Goal: Task Accomplishment & Management: Use online tool/utility

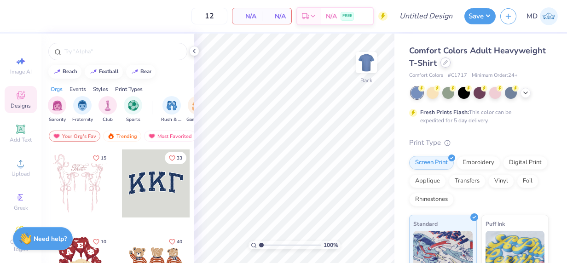
click at [447, 61] on icon at bounding box center [445, 63] width 4 height 4
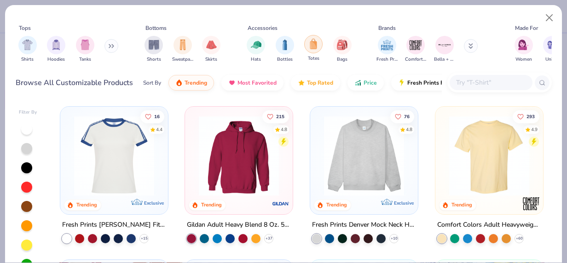
click at [312, 46] on img "filter for Totes" at bounding box center [313, 44] width 10 height 11
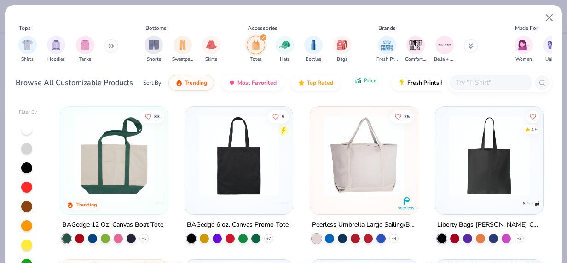
click at [363, 82] on span "Price" at bounding box center [369, 80] width 13 height 7
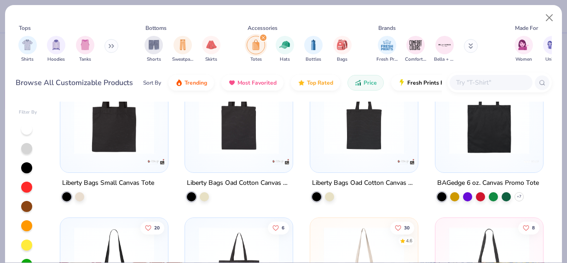
scroll to position [40, 0]
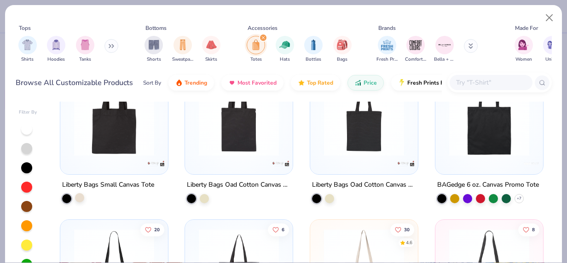
click at [76, 195] on div at bounding box center [79, 197] width 9 height 9
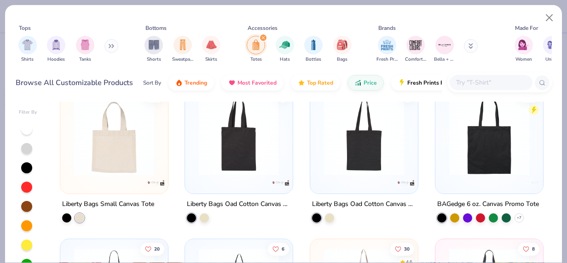
scroll to position [22, 0]
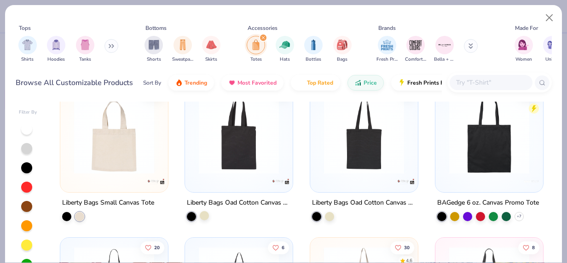
click at [202, 213] on div at bounding box center [204, 215] width 9 height 9
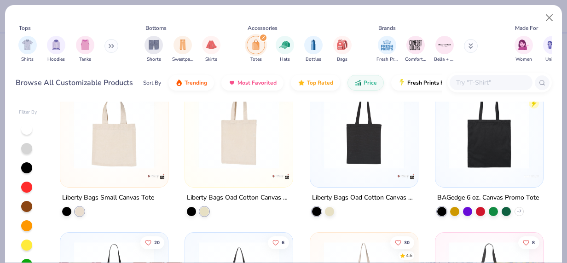
scroll to position [0, 0]
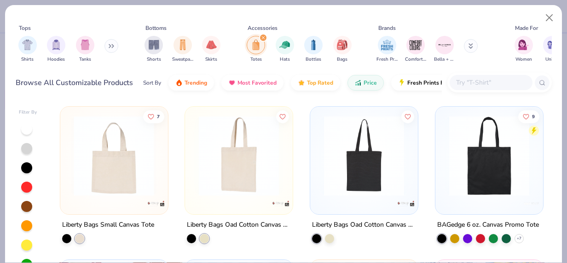
click at [132, 170] on div at bounding box center [24, 156] width 267 height 80
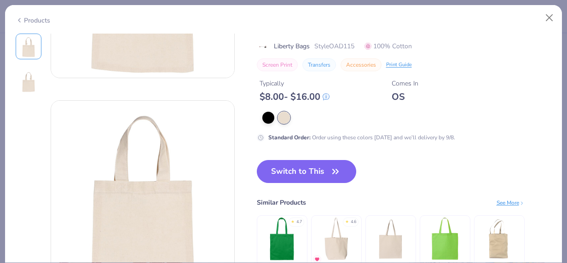
scroll to position [169, 0]
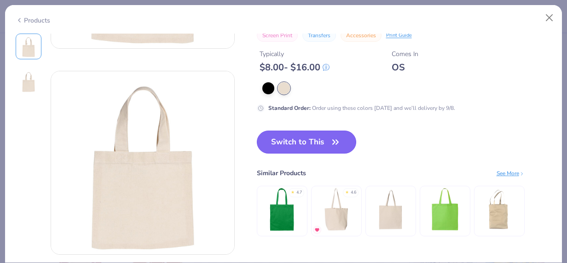
click at [320, 141] on button "Switch to This" at bounding box center [307, 142] width 100 height 23
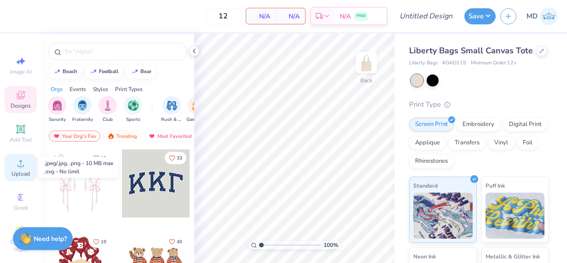
click at [18, 162] on icon at bounding box center [20, 163] width 6 height 6
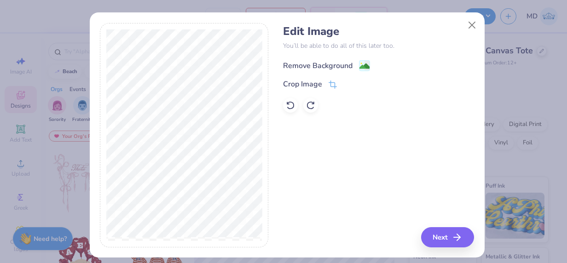
click at [303, 63] on div "Remove Background" at bounding box center [317, 65] width 69 height 11
click at [443, 232] on button "Next" at bounding box center [448, 237] width 53 height 20
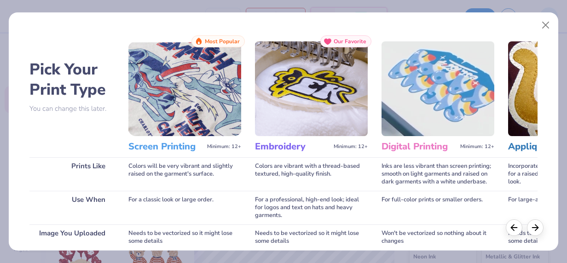
scroll to position [149, 0]
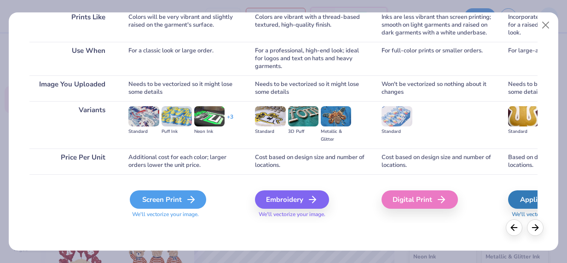
click at [176, 204] on div "Screen Print" at bounding box center [168, 199] width 76 height 18
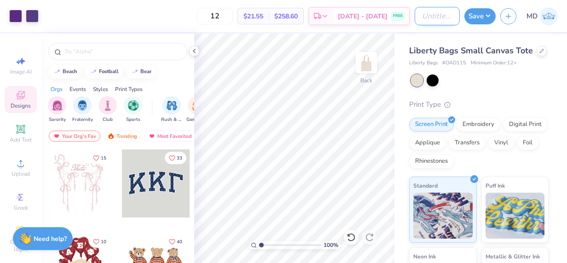
click at [432, 17] on input "Design Title" at bounding box center [436, 16] width 45 height 18
type input "NSSI Totebag 1"
click at [477, 16] on button "Save" at bounding box center [479, 15] width 31 height 16
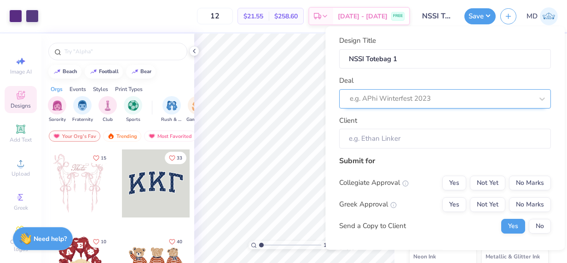
click at [380, 101] on div at bounding box center [441, 99] width 183 height 12
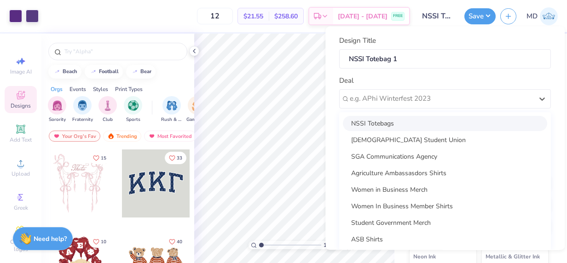
click at [396, 119] on div "NSSI Totebags" at bounding box center [445, 123] width 204 height 15
type input "[PERSON_NAME]"
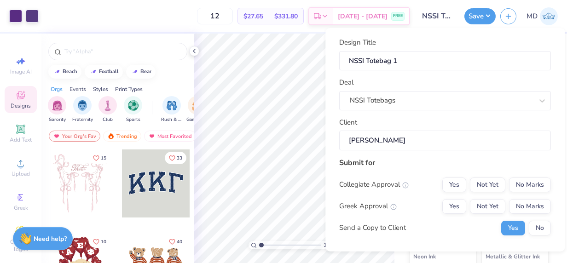
scroll to position [21, 0]
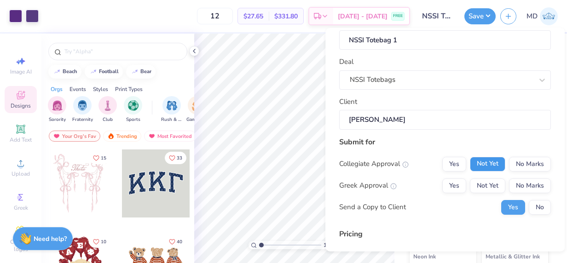
click at [483, 164] on button "Not Yet" at bounding box center [487, 163] width 35 height 15
click at [514, 180] on button "No Marks" at bounding box center [530, 185] width 42 height 15
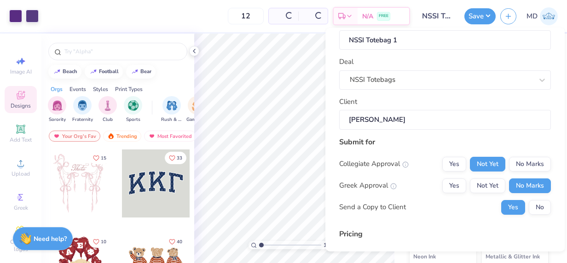
type input "$27.65"
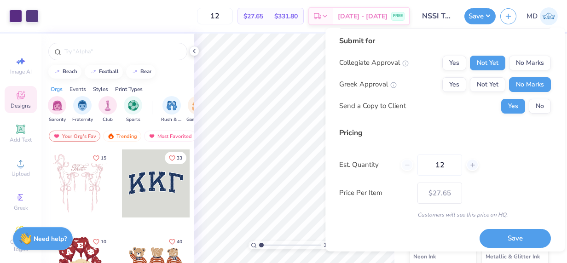
scroll to position [126, 0]
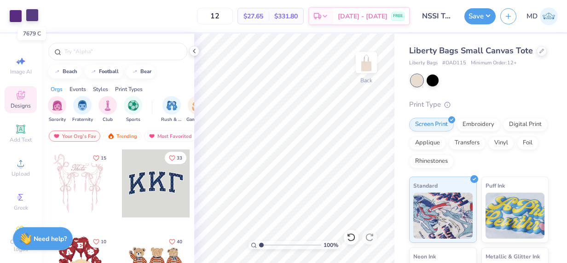
click at [28, 15] on div at bounding box center [32, 15] width 13 height 13
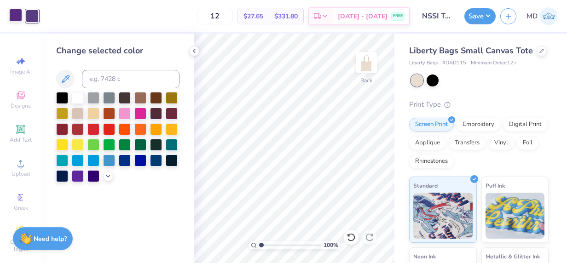
click at [15, 15] on div at bounding box center [15, 15] width 13 height 13
click at [33, 17] on div at bounding box center [32, 15] width 13 height 13
click at [104, 77] on input at bounding box center [131, 79] width 98 height 18
type input "268"
click at [480, 13] on button "Save" at bounding box center [479, 15] width 31 height 16
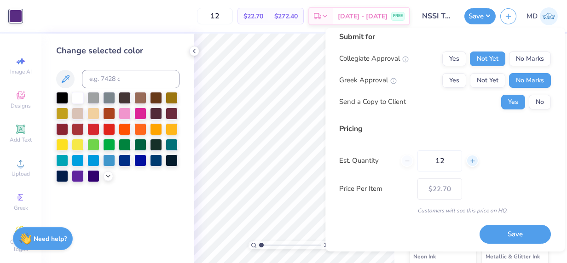
click at [471, 158] on icon at bounding box center [472, 160] width 6 height 6
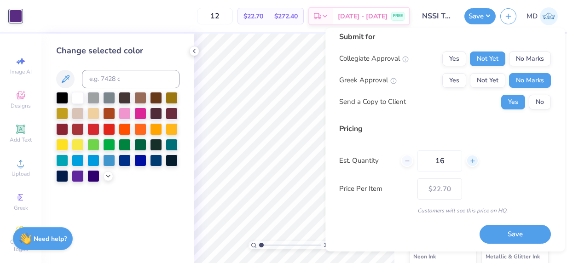
type input "17"
type input "$19.82"
click at [471, 158] on icon at bounding box center [472, 160] width 6 height 6
type input "18"
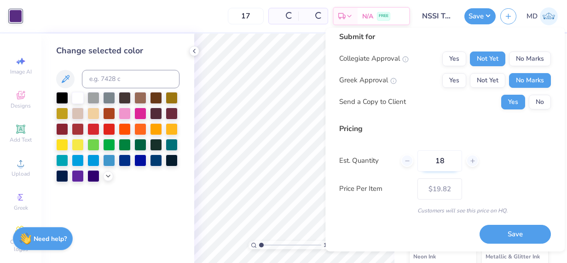
type input "18"
type input "$19.46"
drag, startPoint x: 451, startPoint y: 160, endPoint x: 372, endPoint y: 167, distance: 80.0
click at [372, 167] on div "Est. Quantity 18" at bounding box center [445, 160] width 212 height 21
type input "0"
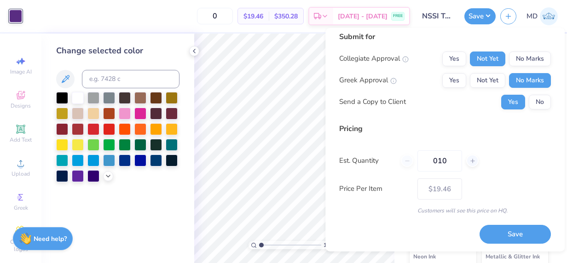
type input "0100"
type input "100"
type input "$8.43"
type input "99"
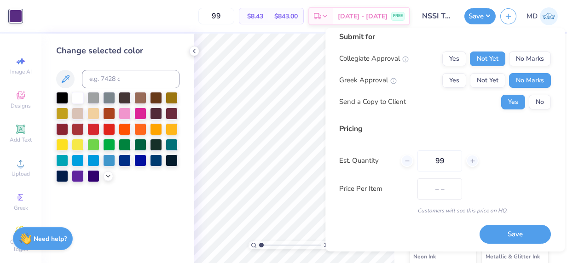
type input "$8.98"
click at [498, 172] on div "Pricing Est. Quantity 99 Price Per Item $8.98 Customers will see this price on …" at bounding box center [445, 169] width 212 height 92
click at [476, 155] on div at bounding box center [472, 161] width 12 height 12
type input "100"
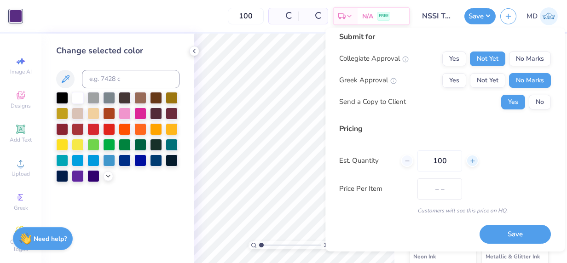
type input "$8.43"
drag, startPoint x: 453, startPoint y: 157, endPoint x: 394, endPoint y: 150, distance: 59.7
click at [394, 150] on div "Est. Quantity 100" at bounding box center [445, 160] width 212 height 21
type input "0"
type input "02"
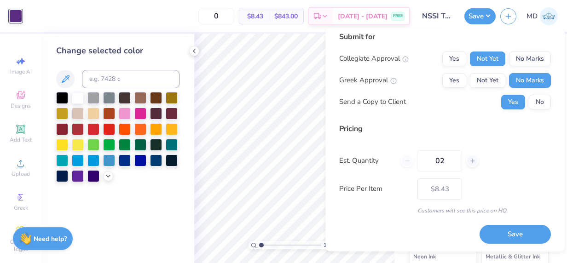
type input "2"
type input "102"
type input "$8.41"
type input "202"
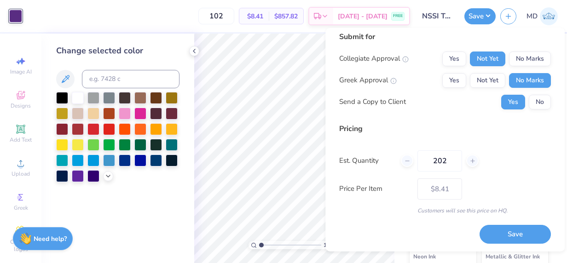
type input "202"
type input "$6.46"
type input "20"
type input "$18.85"
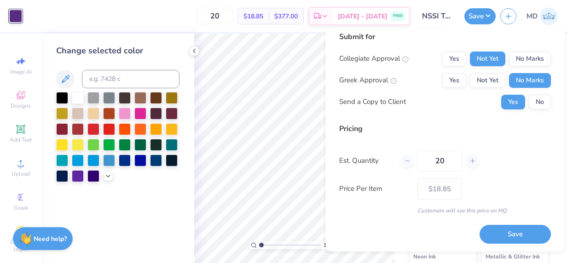
type input "2"
type input "250"
type input "$6.39"
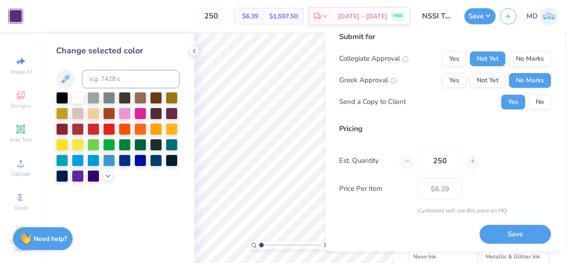
type input "25"
type input "– –"
type input "2"
type input "$14.01"
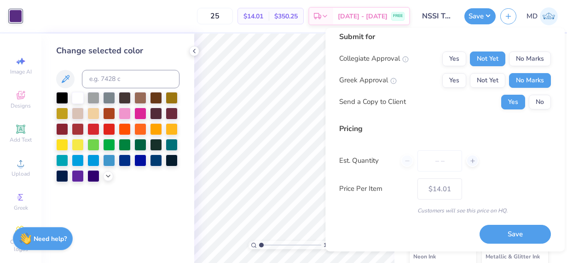
type input "0"
type input "12"
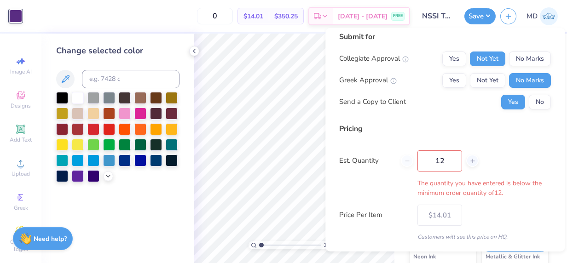
click at [498, 231] on div "Design Title NSSI Totebag 1 Deal NSSI Totebags Client [PERSON_NAME] Submit for …" at bounding box center [445, 90] width 212 height 359
type input "12"
type input "$22.70"
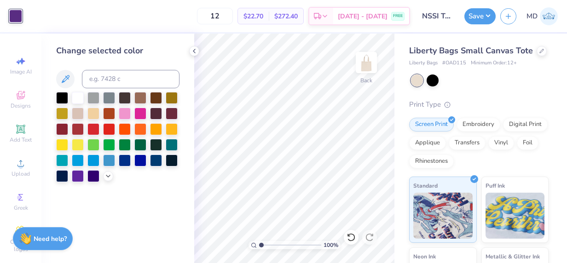
drag, startPoint x: 247, startPoint y: 18, endPoint x: 188, endPoint y: 17, distance: 58.4
click at [192, 17] on div "12 $22.70 Per Item $272.40 Total Est. Delivery [DATE] - [DATE] FREE" at bounding box center [218, 16] width 383 height 32
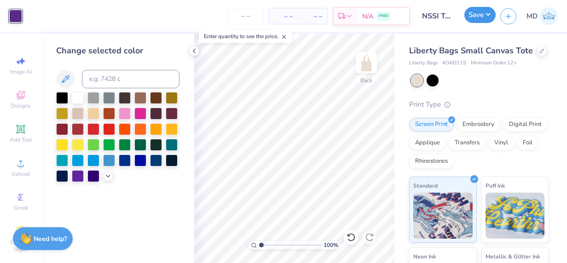
click at [470, 17] on button "Save" at bounding box center [479, 15] width 31 height 16
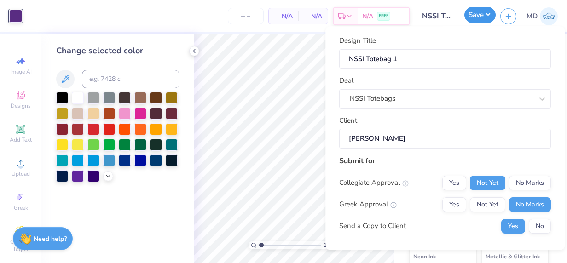
type input "0"
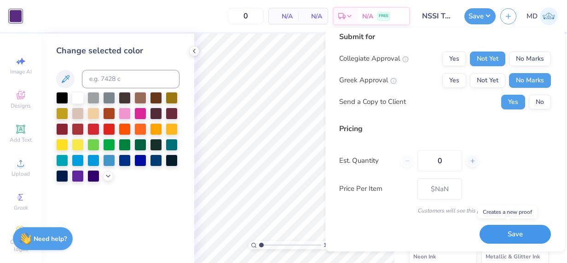
click at [494, 232] on button "Save" at bounding box center [514, 234] width 71 height 19
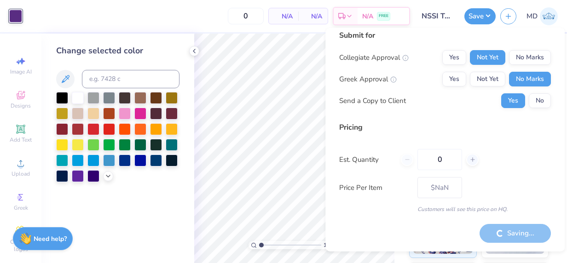
scroll to position [7, 0]
